Goal: Find contact information: Find contact information

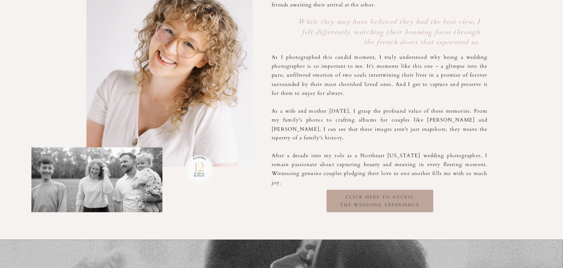
scroll to position [606, 0]
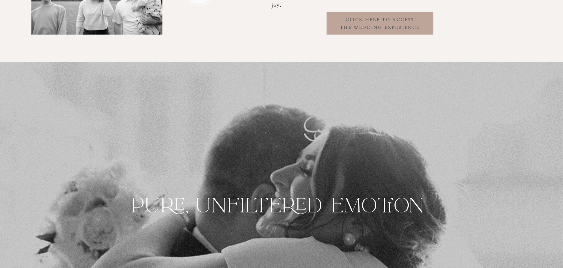
click at [382, 32] on div at bounding box center [380, 23] width 107 height 22
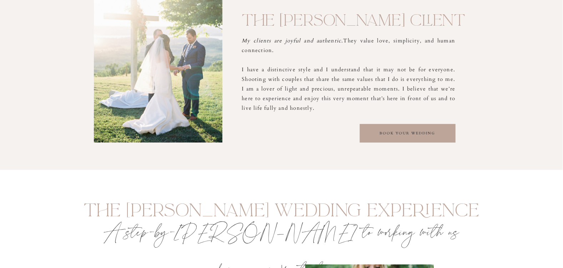
scroll to position [857, 0]
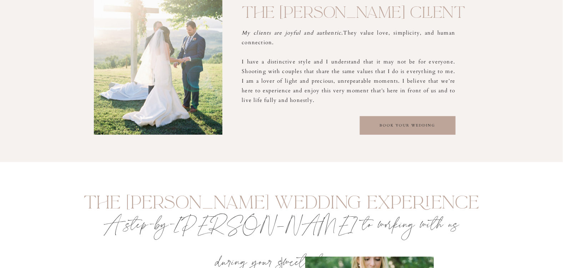
click at [379, 121] on div at bounding box center [408, 125] width 96 height 19
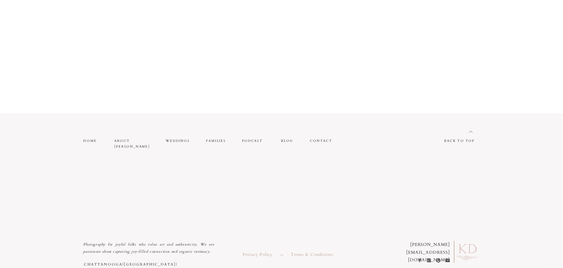
scroll to position [756, 0]
